Goal: Information Seeking & Learning: Learn about a topic

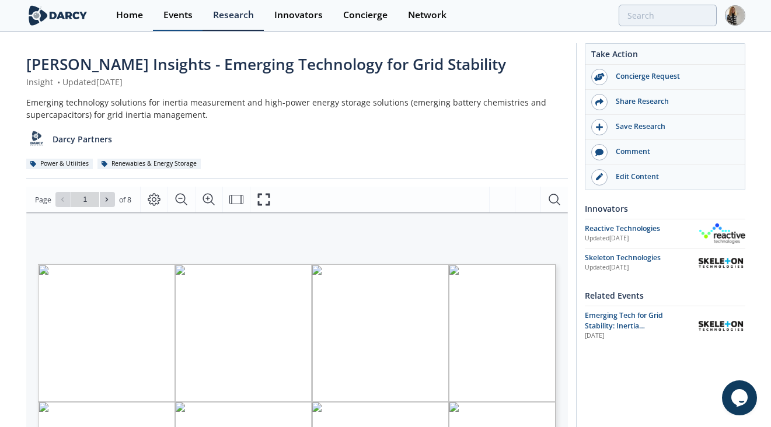
click at [178, 13] on div "Events" at bounding box center [177, 14] width 29 height 9
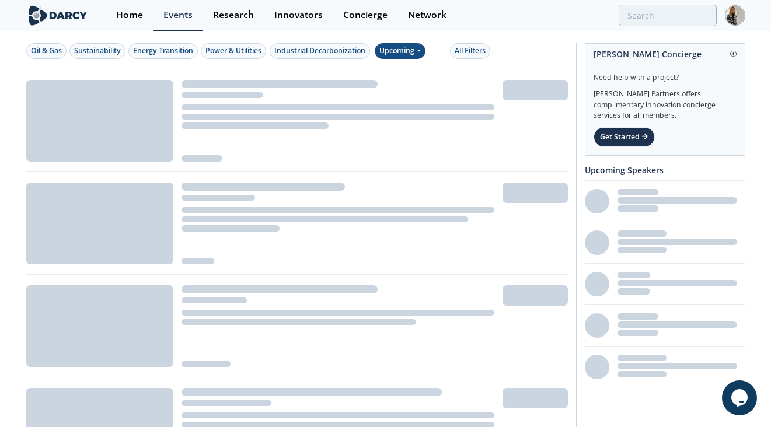
click at [406, 51] on div "Upcoming" at bounding box center [399, 51] width 51 height 16
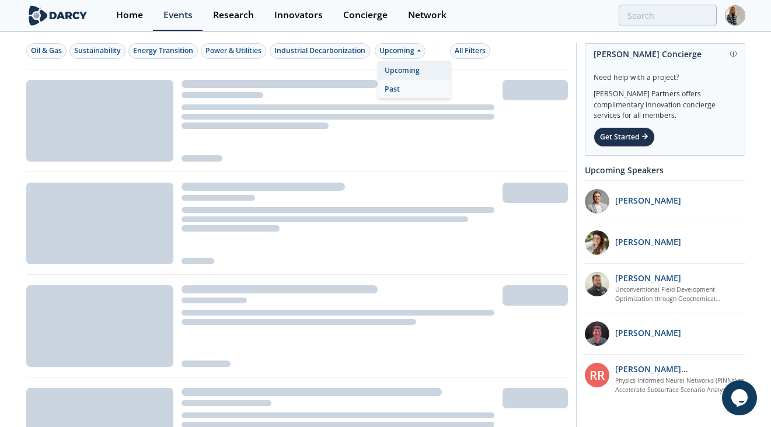
click at [397, 86] on div "Past" at bounding box center [414, 89] width 72 height 19
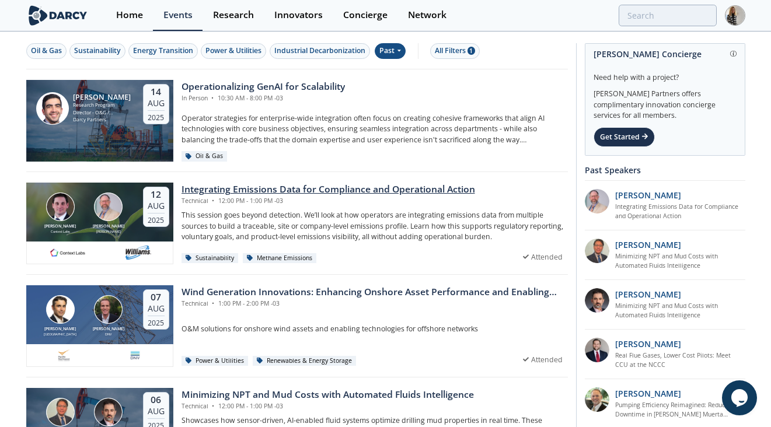
click at [368, 187] on div "Integrating Emissions Data for Compliance and Operational Action" at bounding box center [327, 190] width 293 height 14
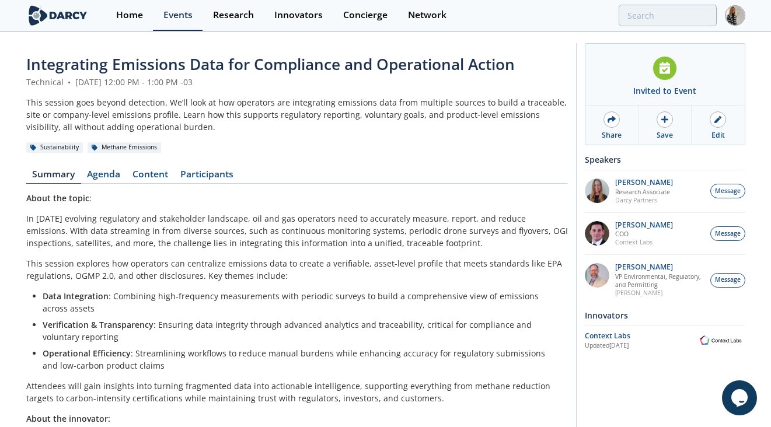
click at [293, 64] on span "Integrating Emissions Data for Compliance and Operational Action" at bounding box center [270, 64] width 488 height 21
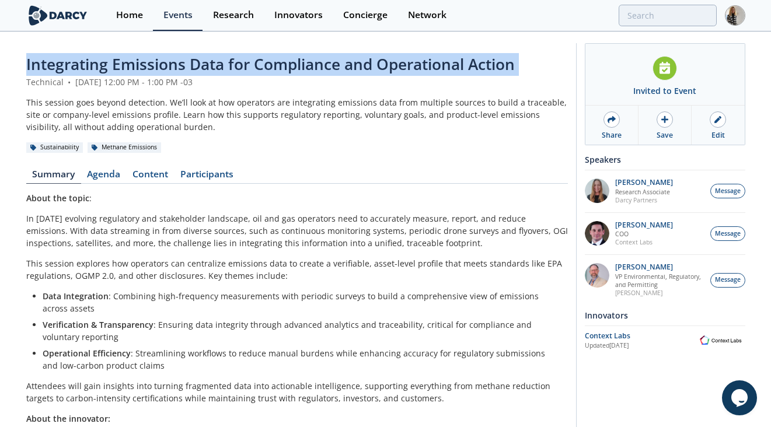
click at [293, 64] on span "Integrating Emissions Data for Compliance and Operational Action" at bounding box center [270, 64] width 488 height 21
copy header "Integrating Emissions Data for Compliance and Operational Action"
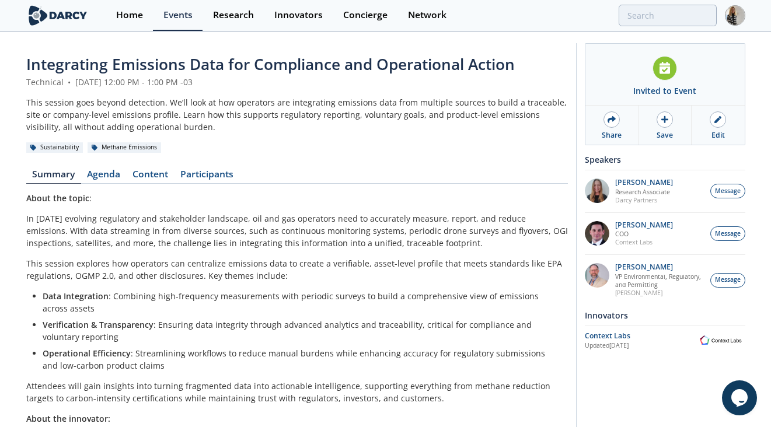
click at [381, 63] on span "Integrating Emissions Data for Compliance and Operational Action" at bounding box center [270, 64] width 488 height 21
click at [381, 62] on span "Integrating Emissions Data for Compliance and Operational Action" at bounding box center [270, 64] width 488 height 21
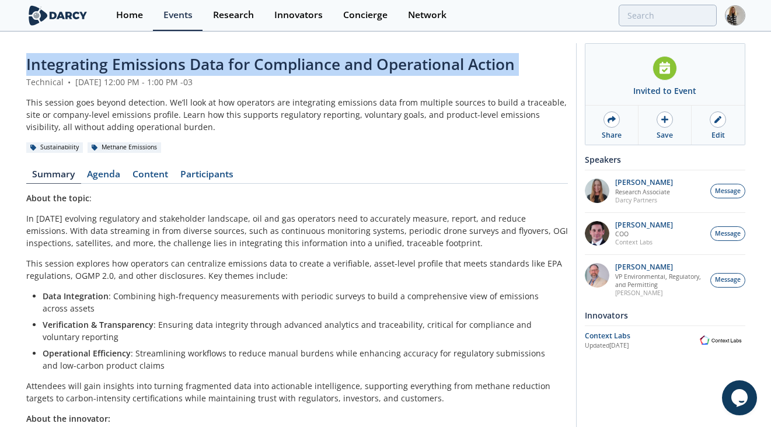
click at [381, 62] on span "Integrating Emissions Data for Compliance and Operational Action" at bounding box center [270, 64] width 488 height 21
copy header "Integrating Emissions Data for Compliance and Operational Action"
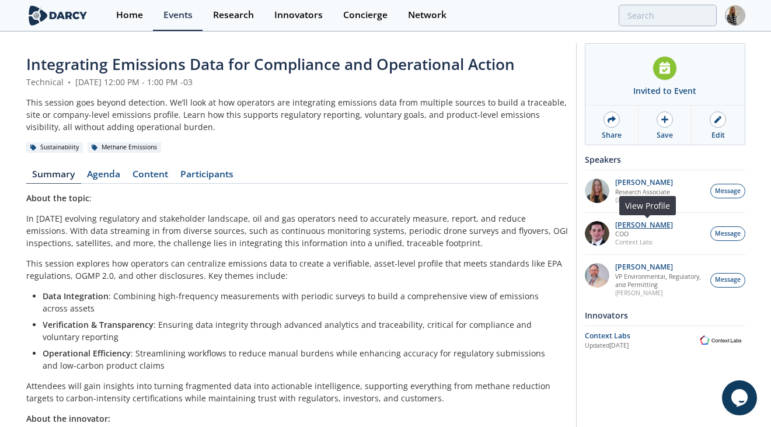
click at [649, 224] on p "[PERSON_NAME]" at bounding box center [644, 225] width 58 height 8
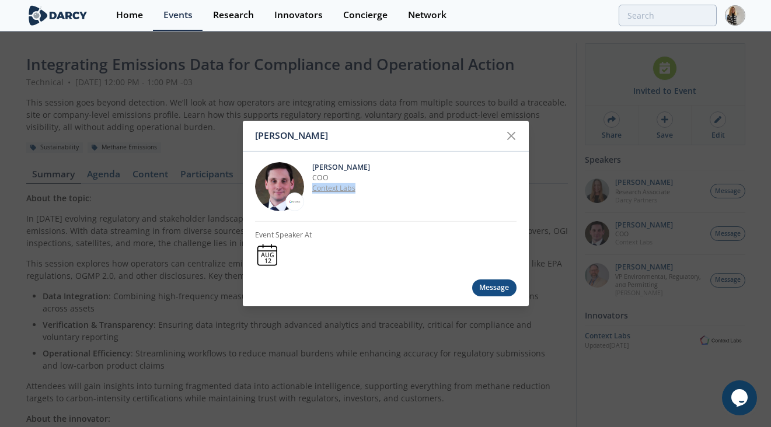
drag, startPoint x: 358, startPoint y: 186, endPoint x: 311, endPoint y: 188, distance: 46.1
click at [312, 188] on p "Context Labs" at bounding box center [414, 188] width 204 height 10
copy link "Context Labs"
drag, startPoint x: 313, startPoint y: 163, endPoint x: 360, endPoint y: 165, distance: 47.9
click at [360, 165] on p "[PERSON_NAME]" at bounding box center [414, 167] width 204 height 10
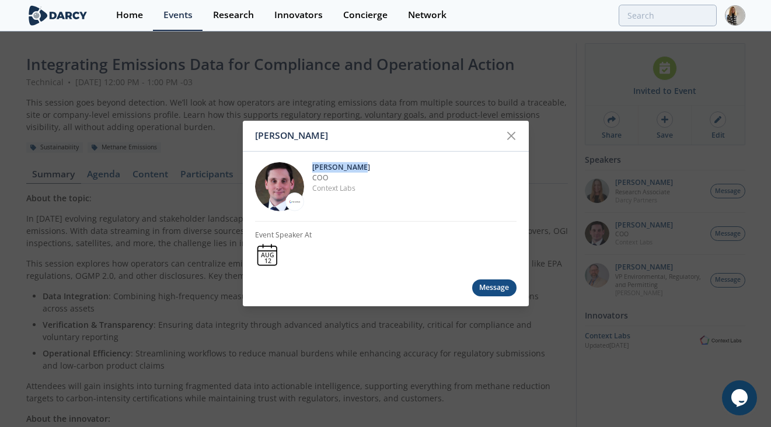
copy p "[PERSON_NAME]"
click at [507, 134] on icon at bounding box center [511, 136] width 14 height 14
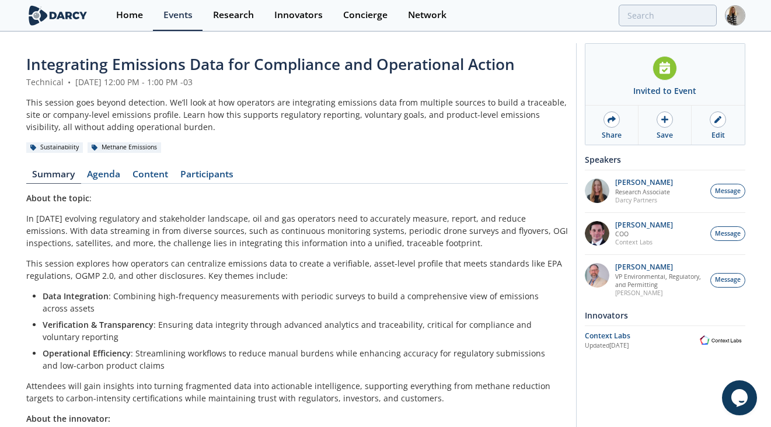
click at [640, 261] on div "[PERSON_NAME] VP Environmental, Regulatory, and Permitting [PERSON_NAME] Messag…" at bounding box center [664, 279] width 160 height 51
click at [645, 269] on p "[PERSON_NAME]" at bounding box center [659, 267] width 89 height 8
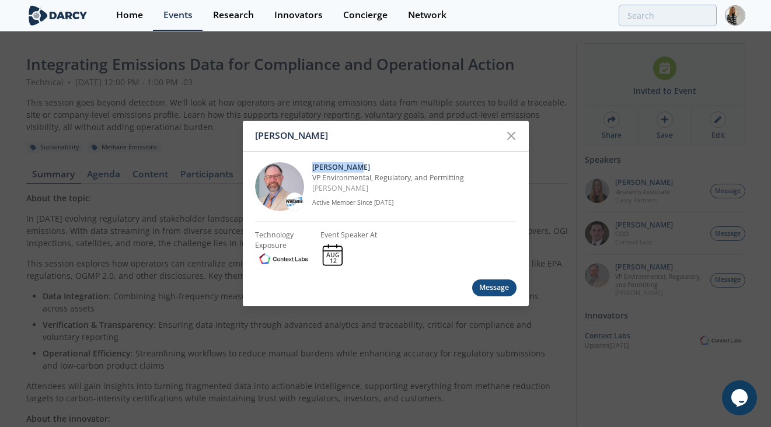
drag, startPoint x: 312, startPoint y: 164, endPoint x: 355, endPoint y: 167, distance: 43.3
click at [355, 167] on p "[PERSON_NAME]" at bounding box center [414, 167] width 204 height 10
copy p "[PERSON_NAME]"
click at [512, 132] on icon at bounding box center [511, 136] width 14 height 14
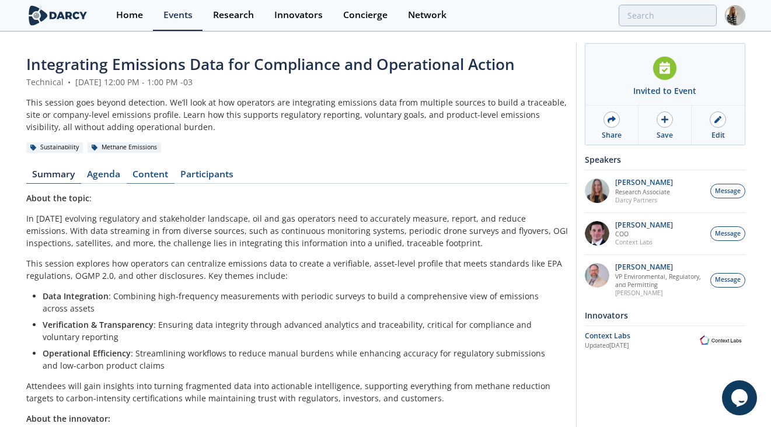
click at [155, 176] on link "Content" at bounding box center [151, 177] width 48 height 14
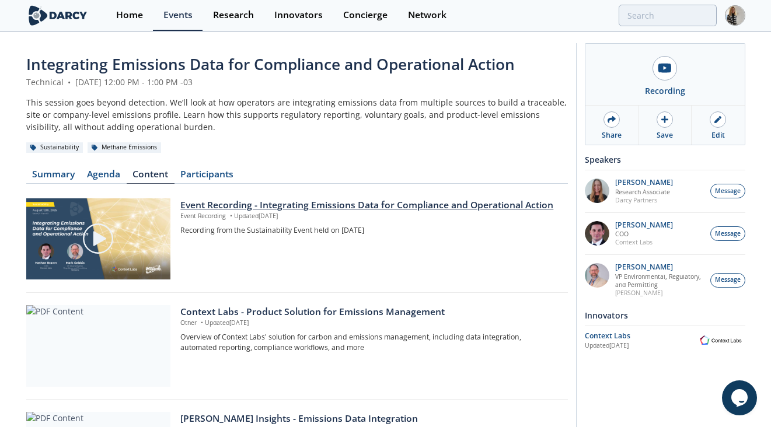
click at [284, 202] on div "Event Recording - Integrating Emissions Data for Compliance and Operational Act…" at bounding box center [369, 205] width 379 height 14
